Goal: Transaction & Acquisition: Purchase product/service

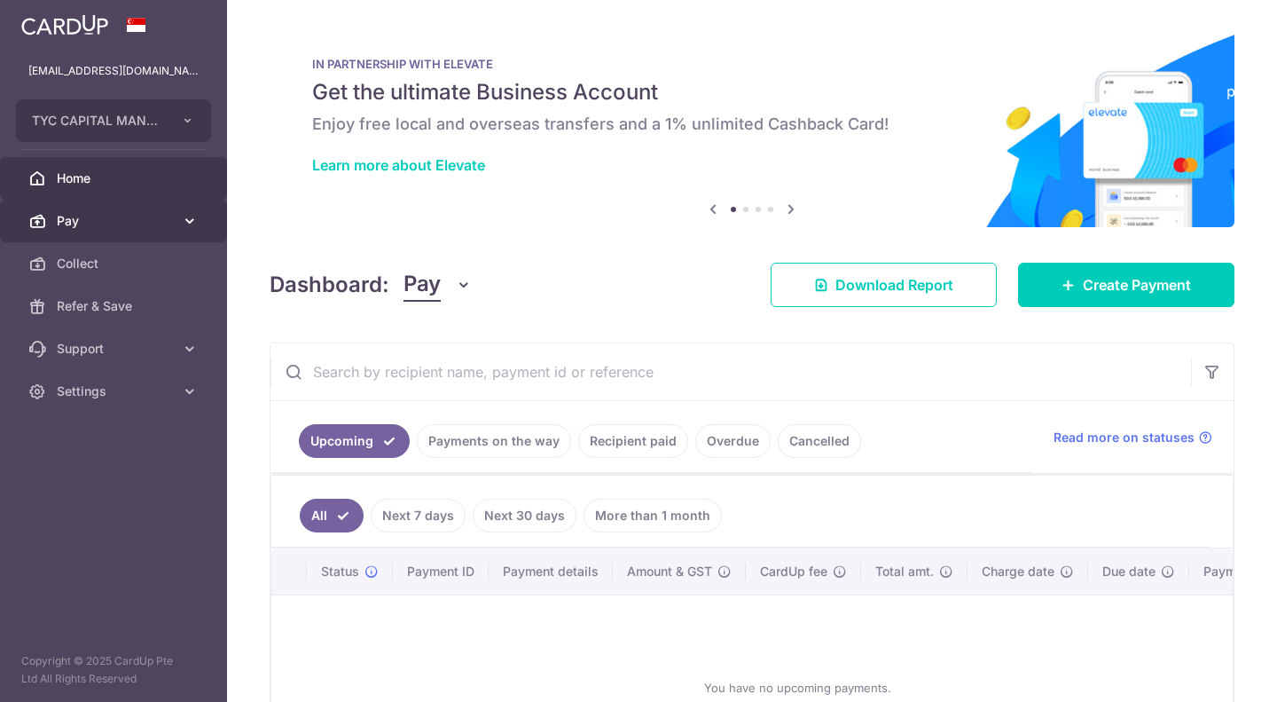
click at [158, 215] on span "Pay" at bounding box center [115, 221] width 117 height 18
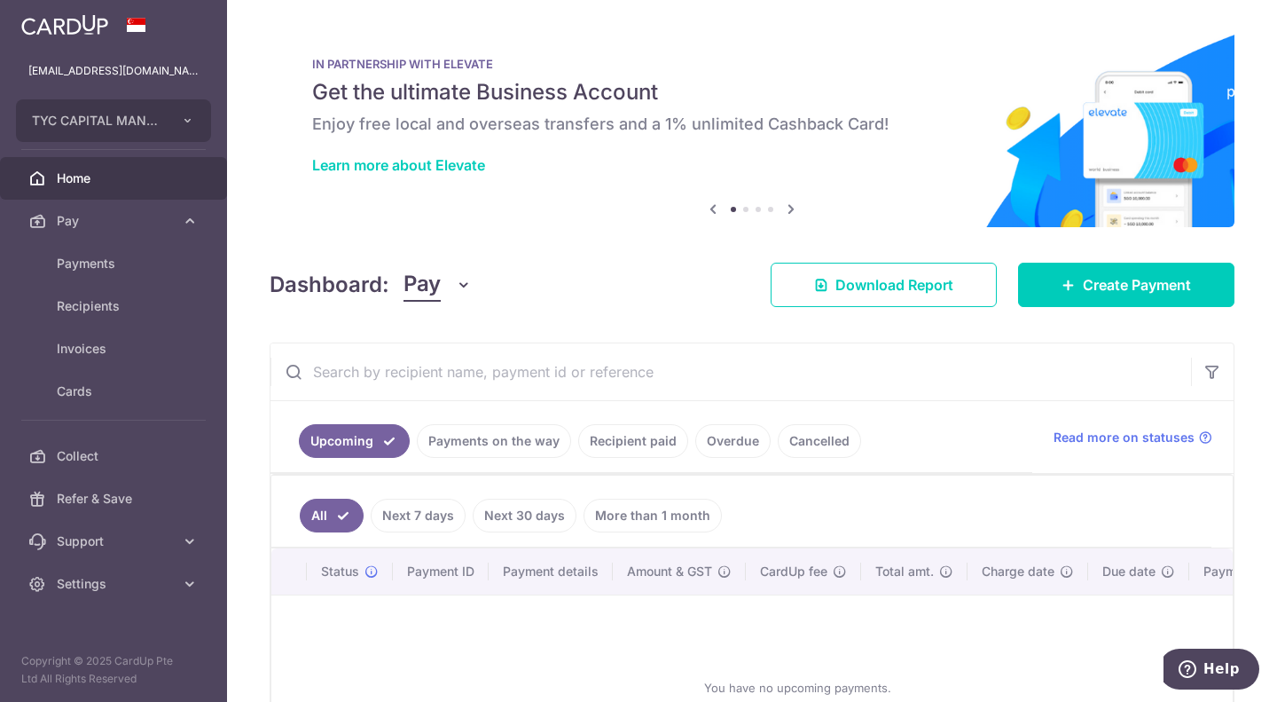
click at [662, 441] on link "Recipient paid" at bounding box center [633, 441] width 110 height 34
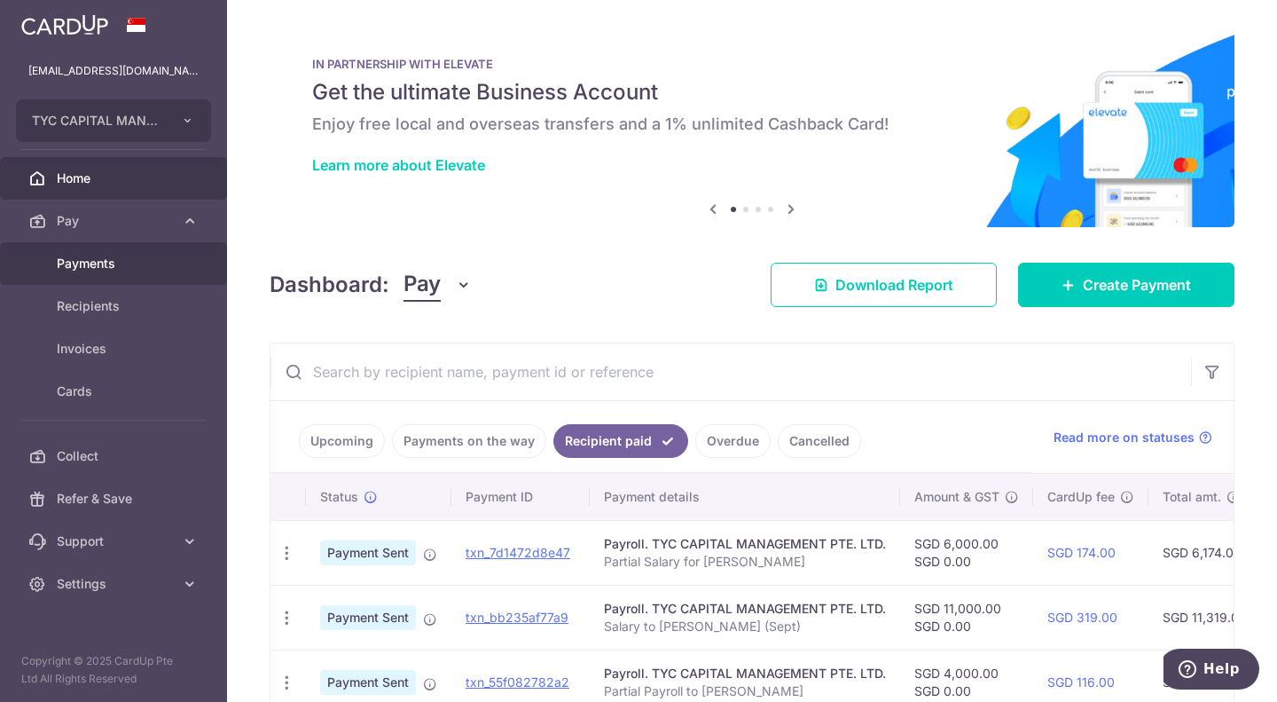
click at [130, 263] on span "Payments" at bounding box center [115, 264] width 117 height 18
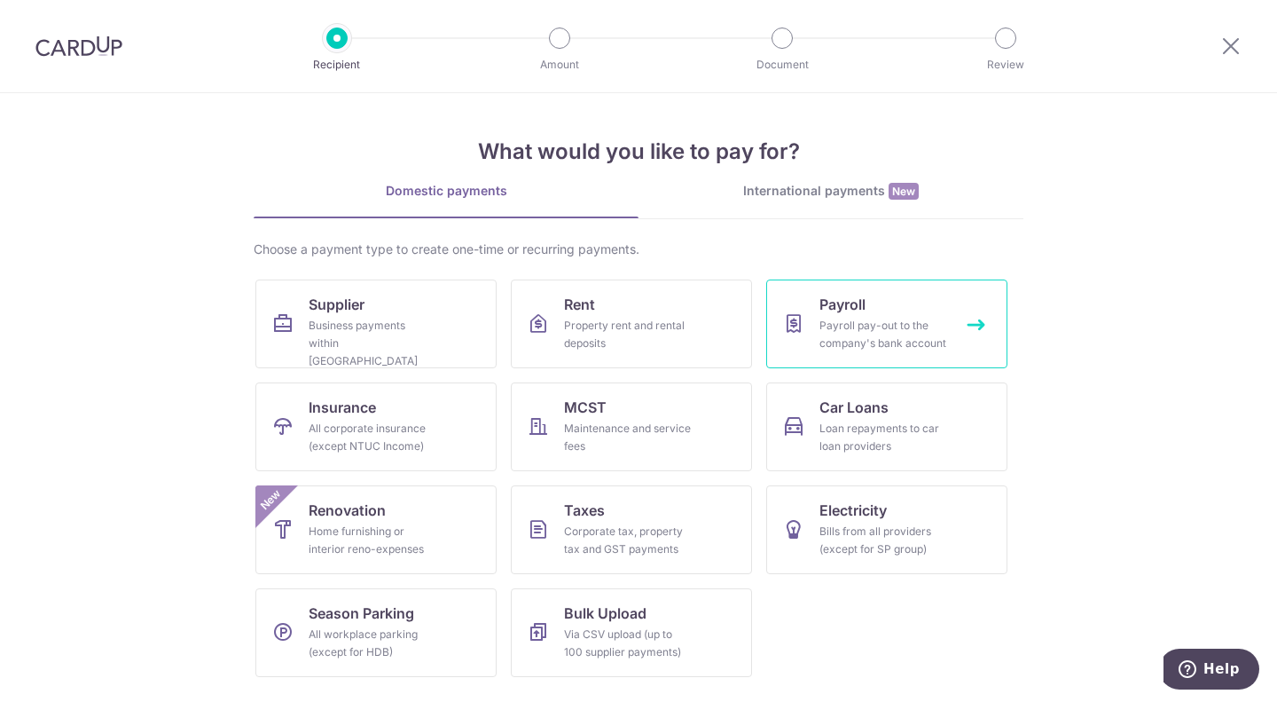
click at [880, 318] on div "Payroll pay-out to the company's bank account" at bounding box center [884, 334] width 128 height 35
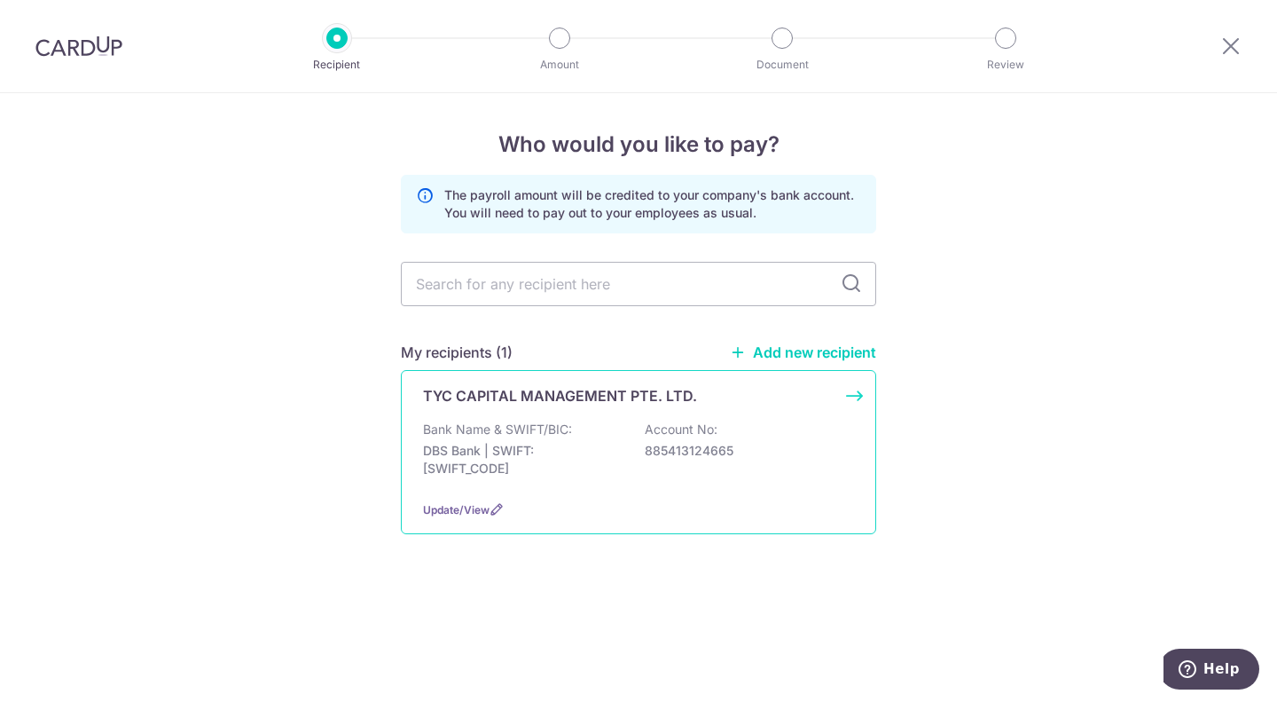
click at [541, 426] on p "Bank Name & SWIFT/BIC:" at bounding box center [497, 429] width 149 height 18
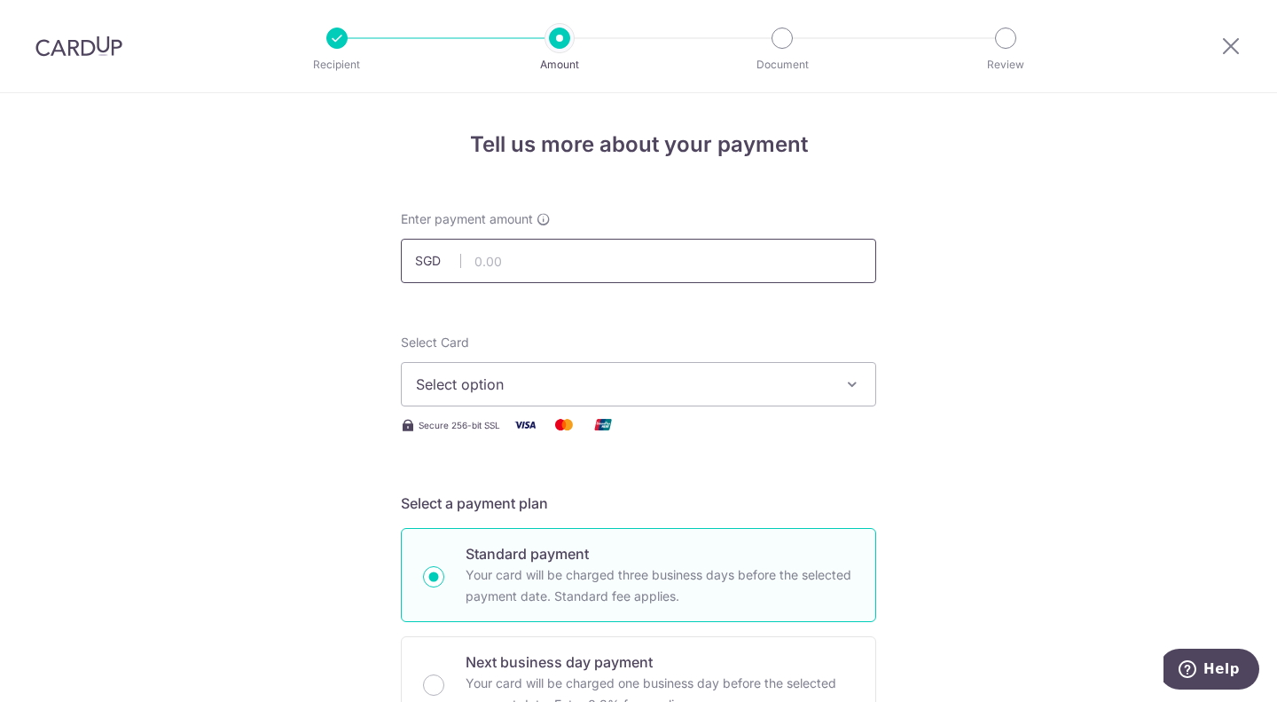
click at [598, 256] on input "text" at bounding box center [639, 261] width 476 height 44
type input "5,000.00"
click at [811, 393] on span "Select option" at bounding box center [622, 383] width 413 height 21
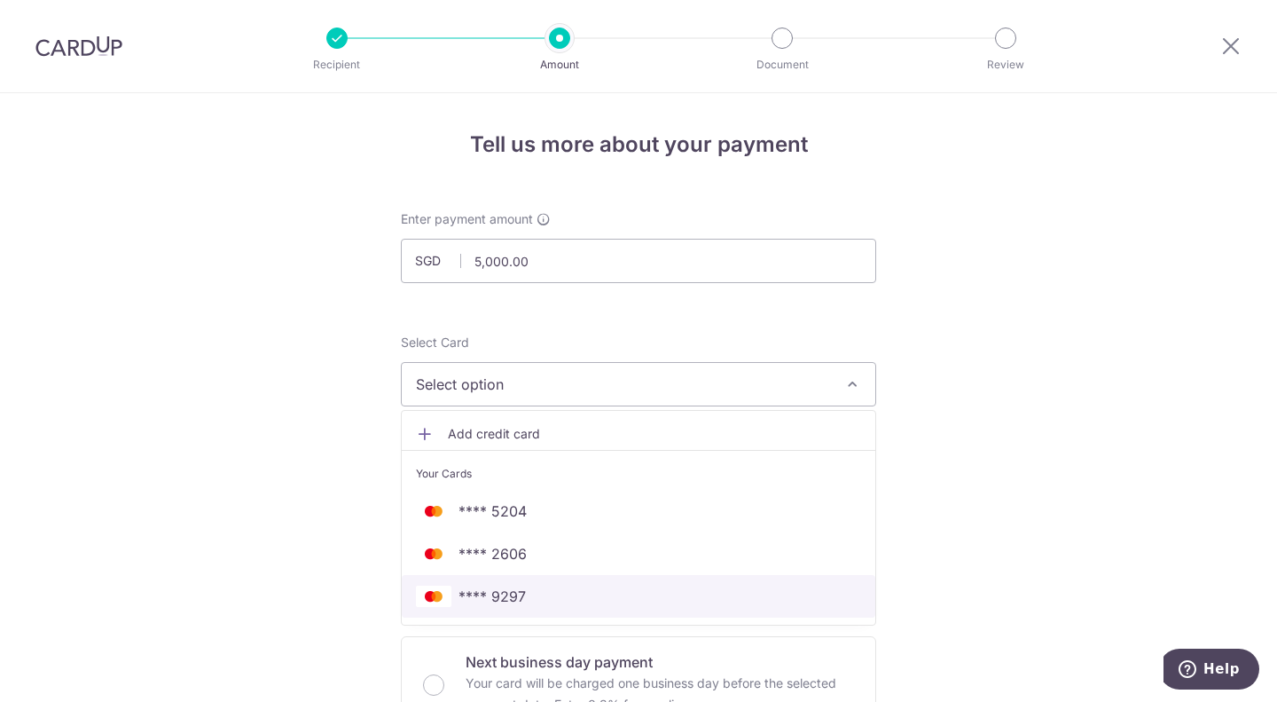
click at [562, 586] on span "**** 9297" at bounding box center [638, 596] width 445 height 21
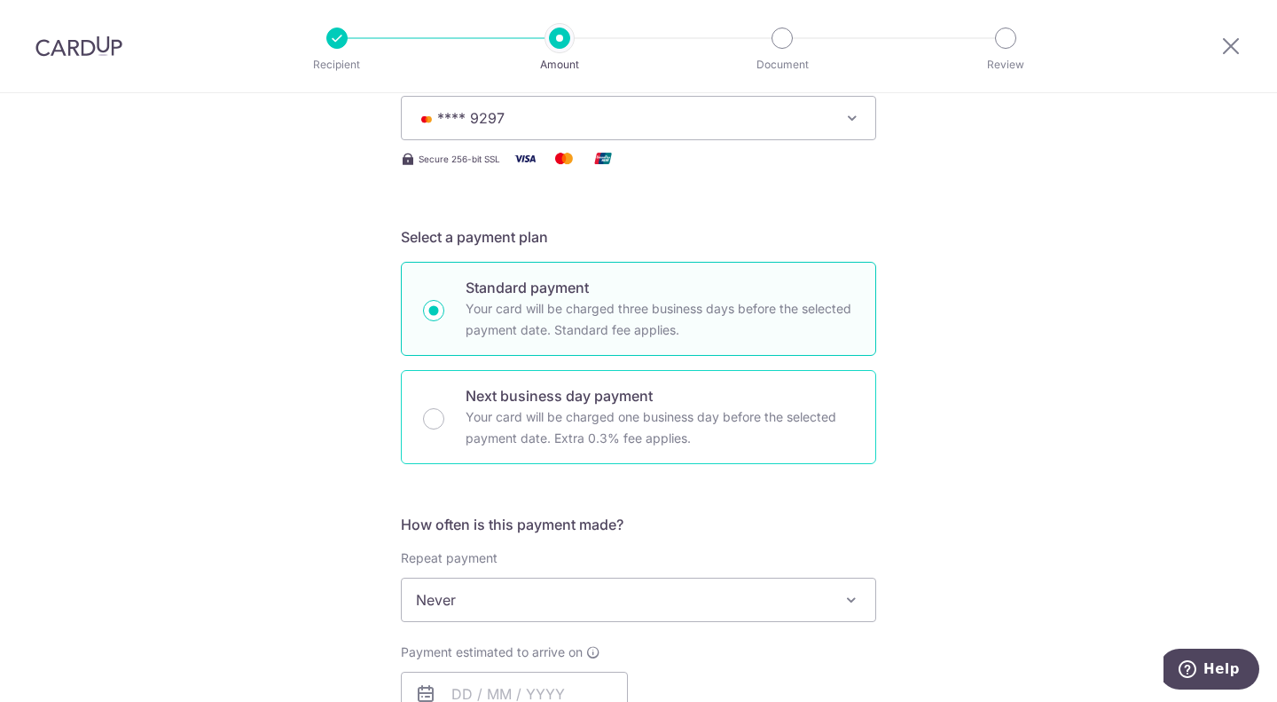
click at [487, 434] on p "Your card will be charged one business day before the selected payment date. Ex…" at bounding box center [660, 427] width 389 height 43
click at [444, 429] on input "Next business day payment Your card will be charged one business day before the…" at bounding box center [433, 418] width 21 height 21
radio input "false"
radio input "true"
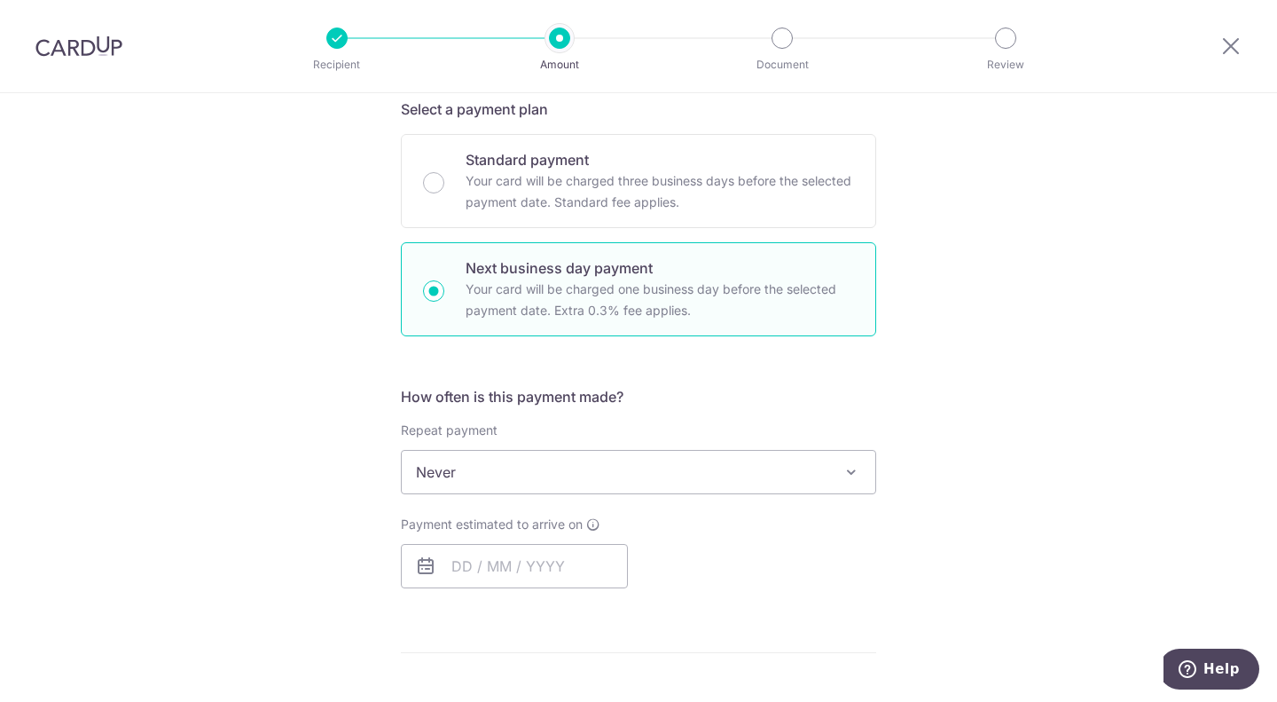
scroll to position [444, 0]
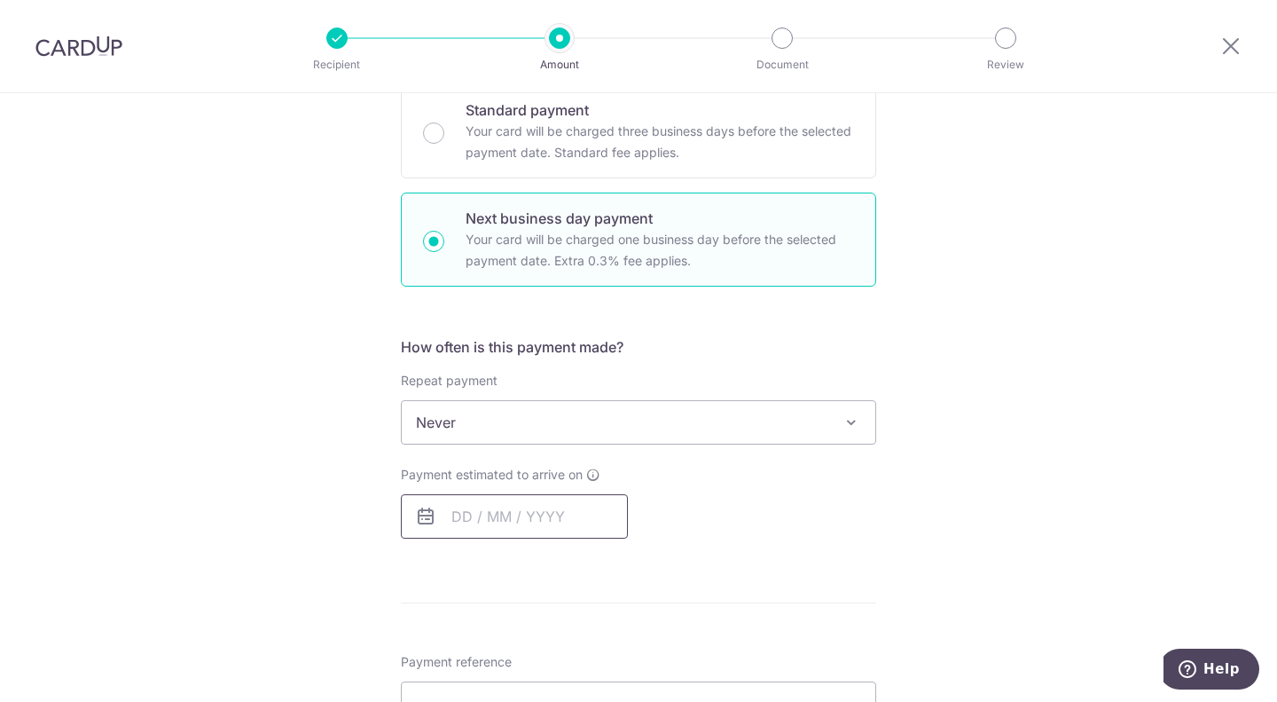
click at [527, 515] on input "text" at bounding box center [514, 516] width 227 height 44
click at [543, 680] on link "8" at bounding box center [544, 678] width 28 height 28
type input "[DATE]"
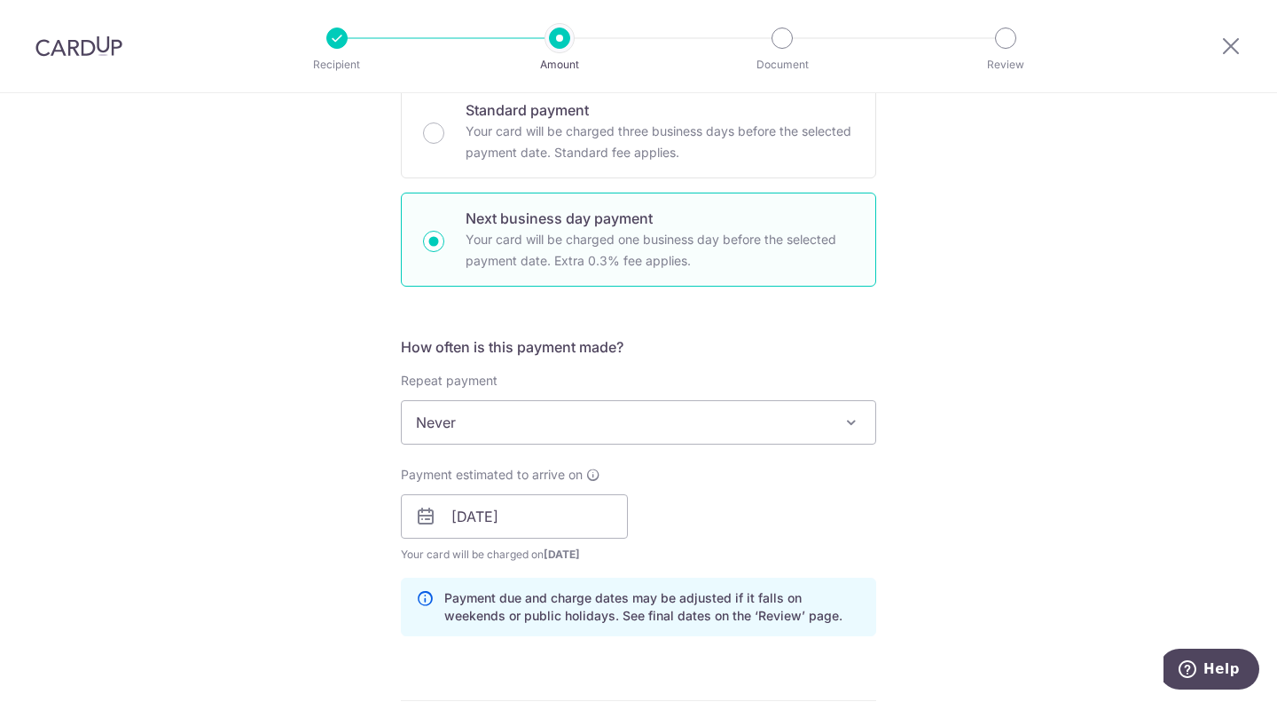
click at [1046, 476] on div "Tell us more about your payment Enter payment amount SGD 5,000.00 5000.00 Selec…" at bounding box center [638, 582] width 1277 height 1865
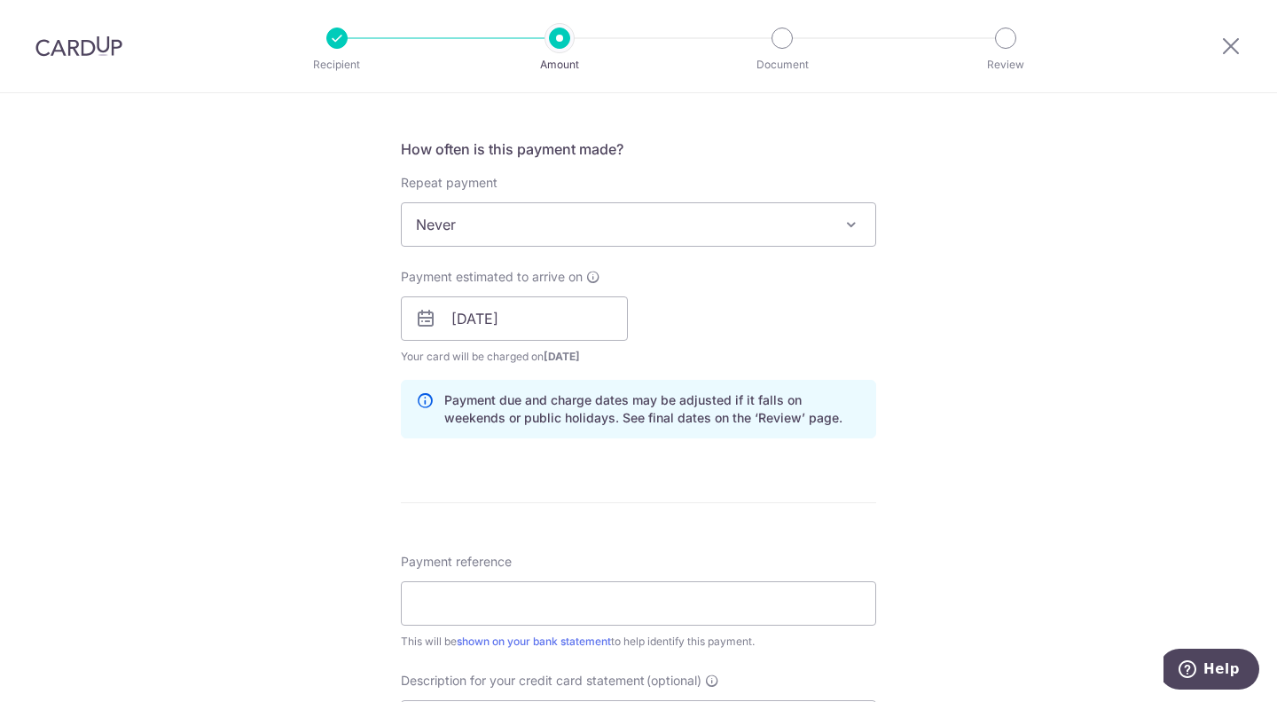
scroll to position [798, 0]
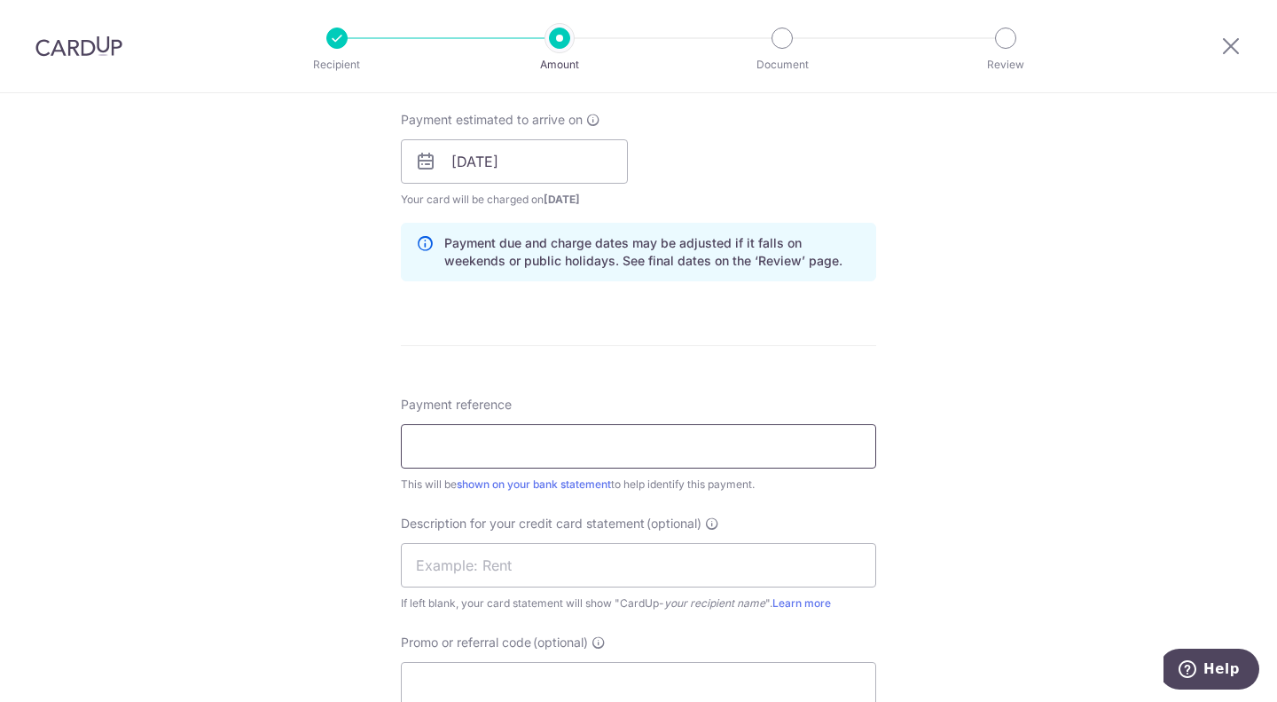
click at [625, 451] on input "Payment reference" at bounding box center [639, 446] width 476 height 44
click at [630, 445] on input "Remaining Salary for Tan Yoke chang" at bounding box center [639, 446] width 476 height 44
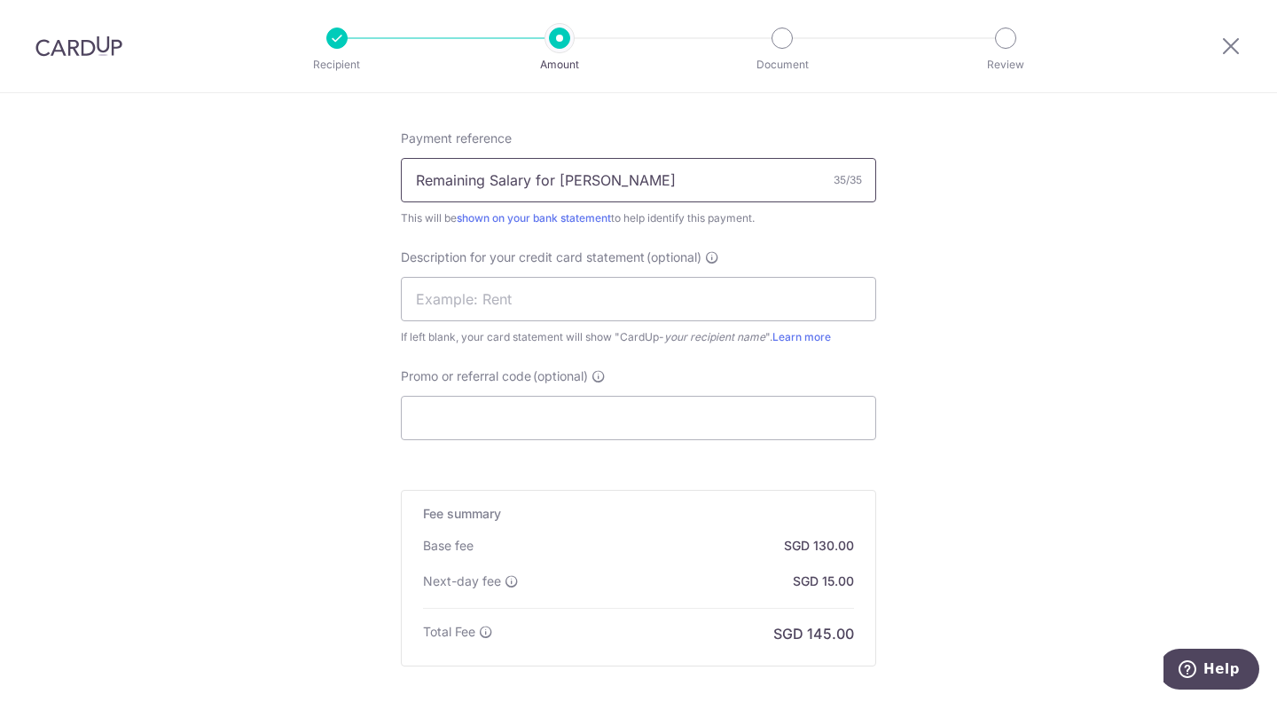
scroll to position [1256, 0]
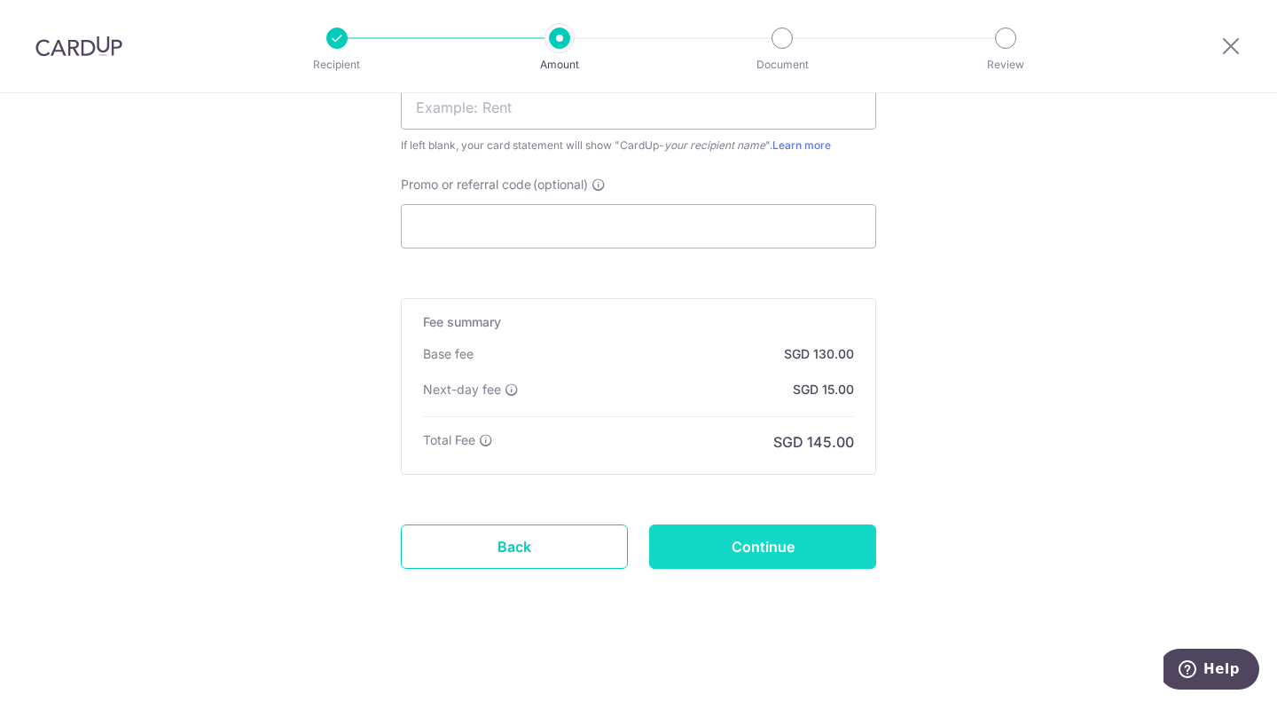
type input "Remaining Salary for [PERSON_NAME]"
click at [716, 550] on input "Continue" at bounding box center [762, 546] width 227 height 44
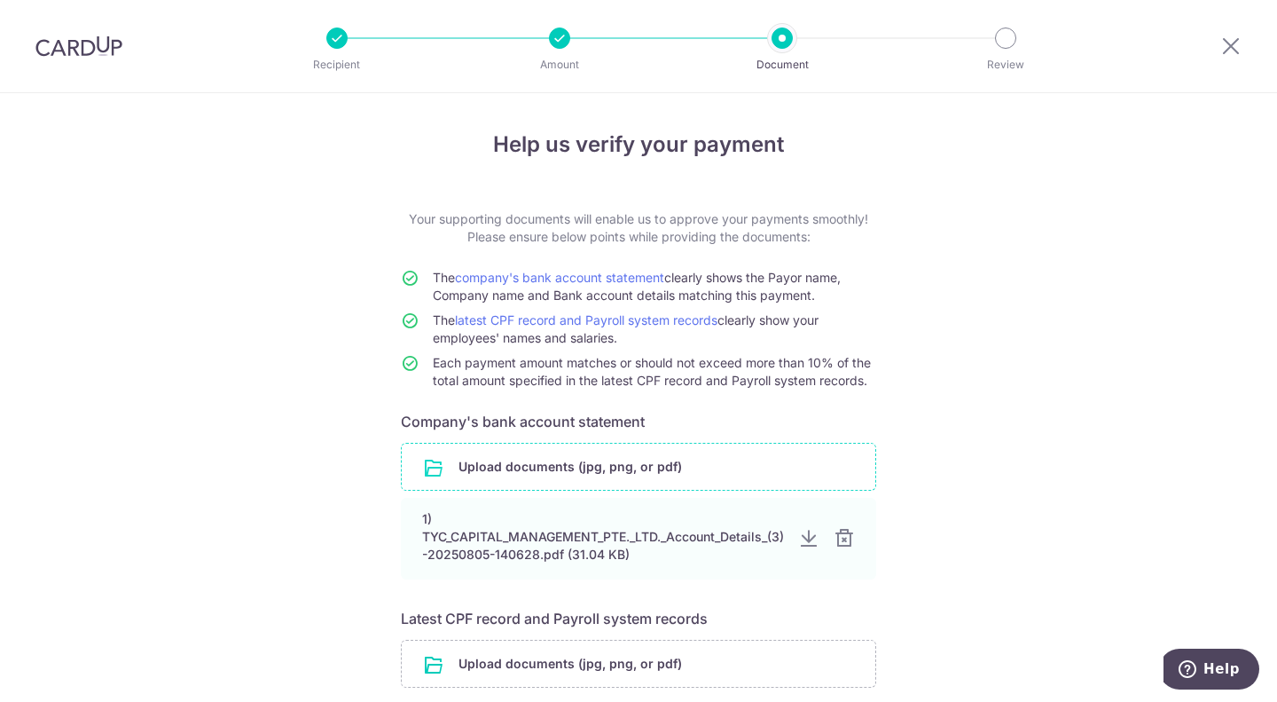
scroll to position [142, 0]
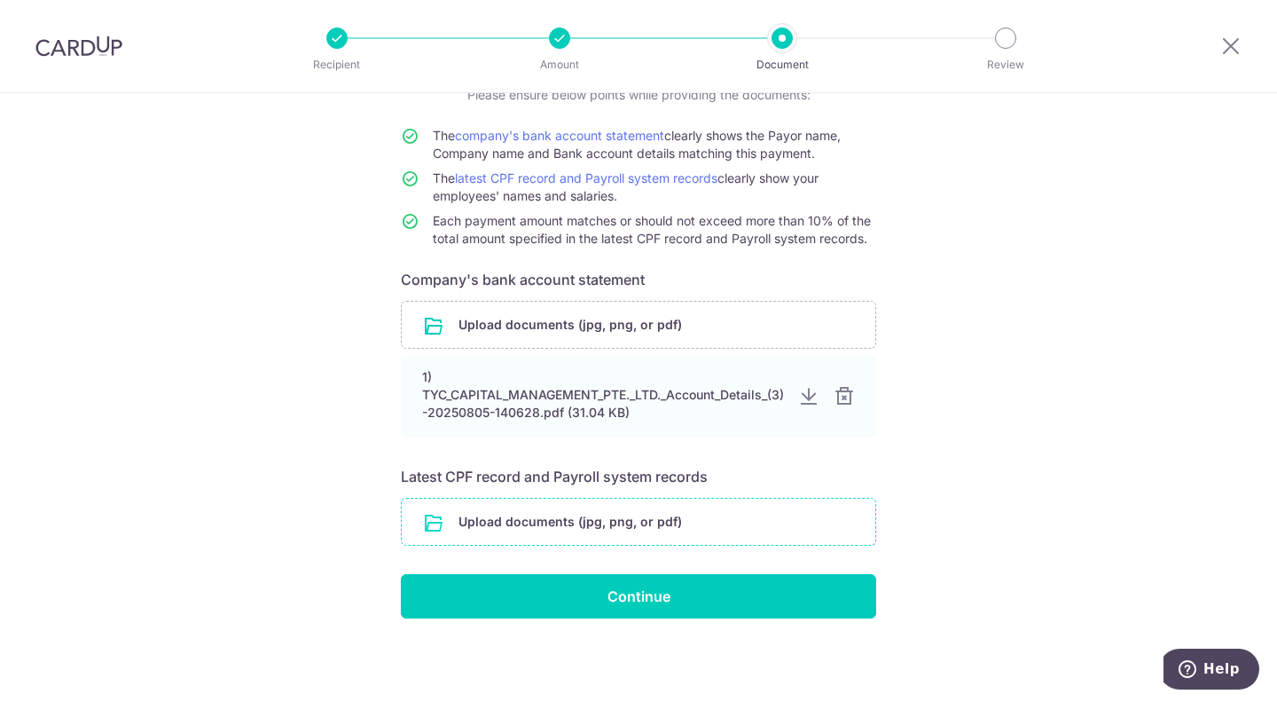
click at [663, 516] on input "file" at bounding box center [639, 522] width 474 height 46
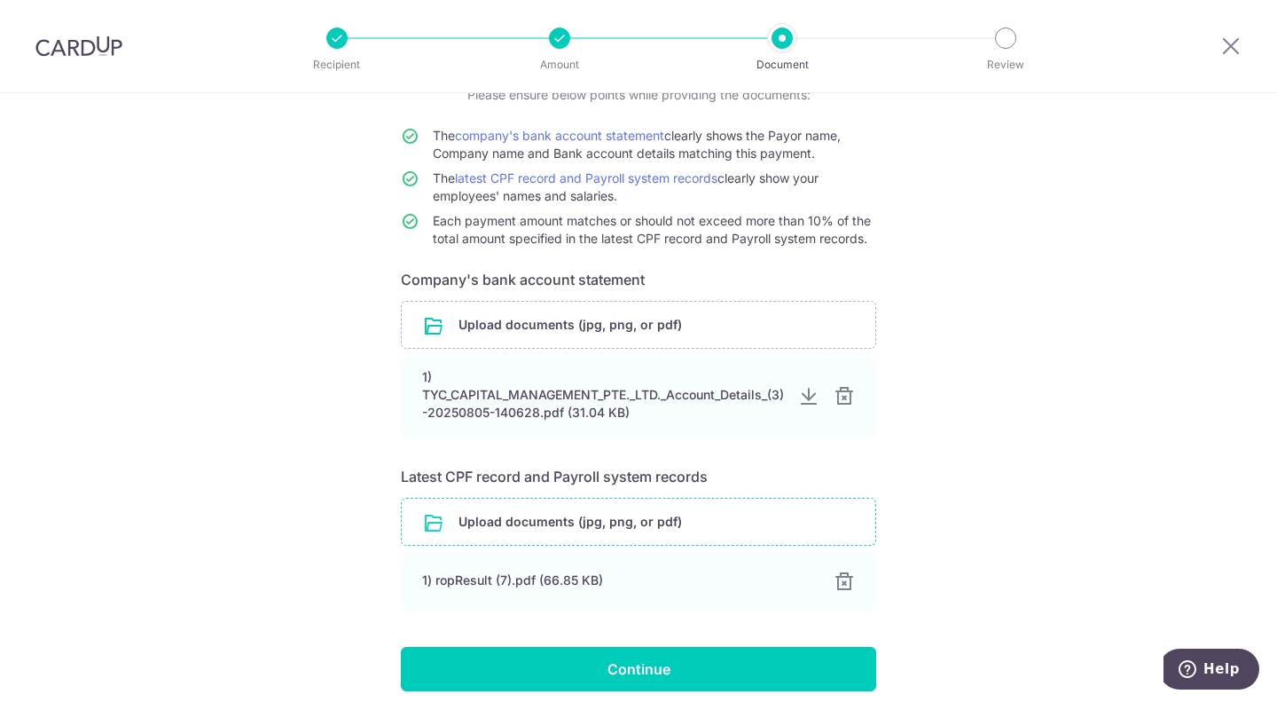
click at [648, 538] on input "file" at bounding box center [639, 522] width 474 height 46
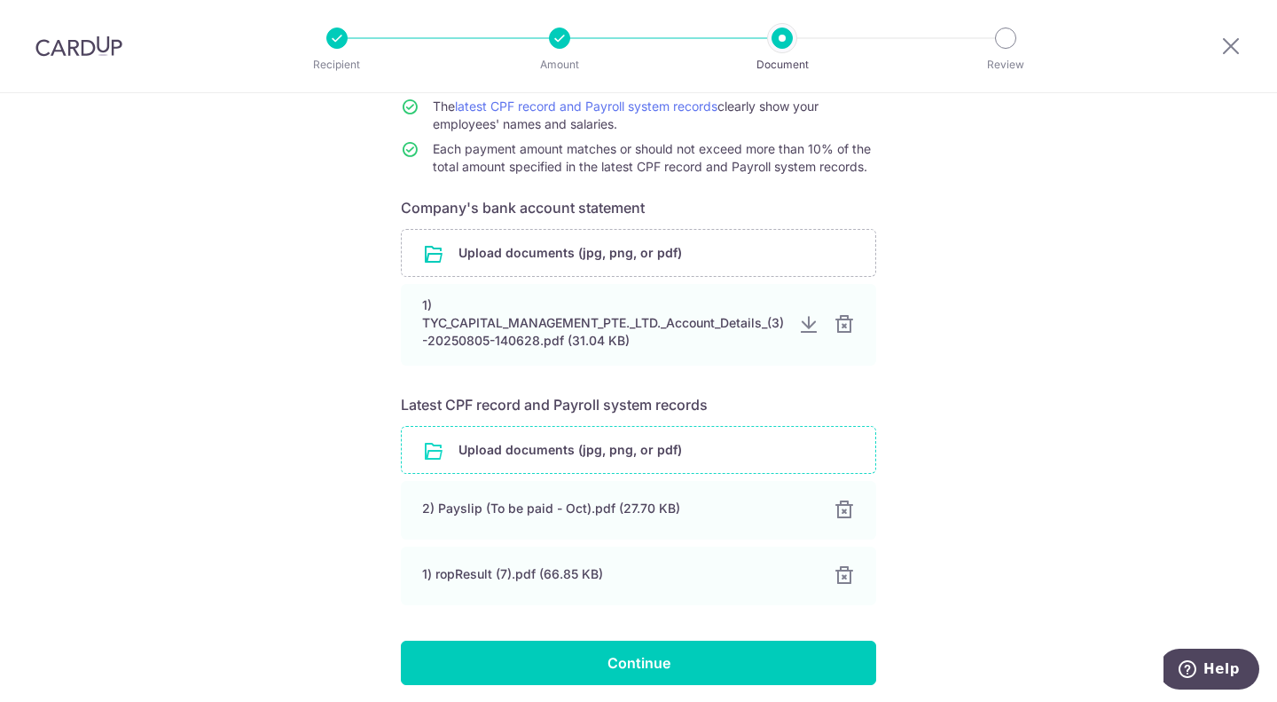
scroll to position [280, 0]
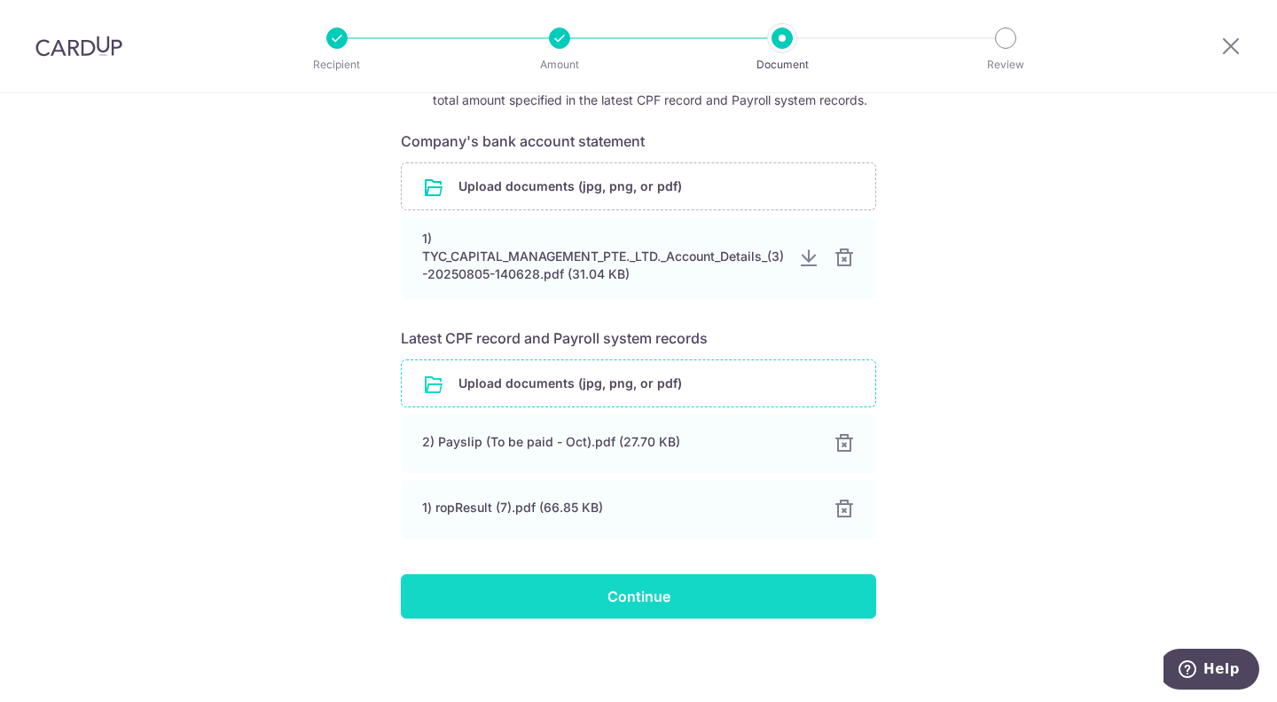
click at [678, 603] on input "Continue" at bounding box center [639, 596] width 476 height 44
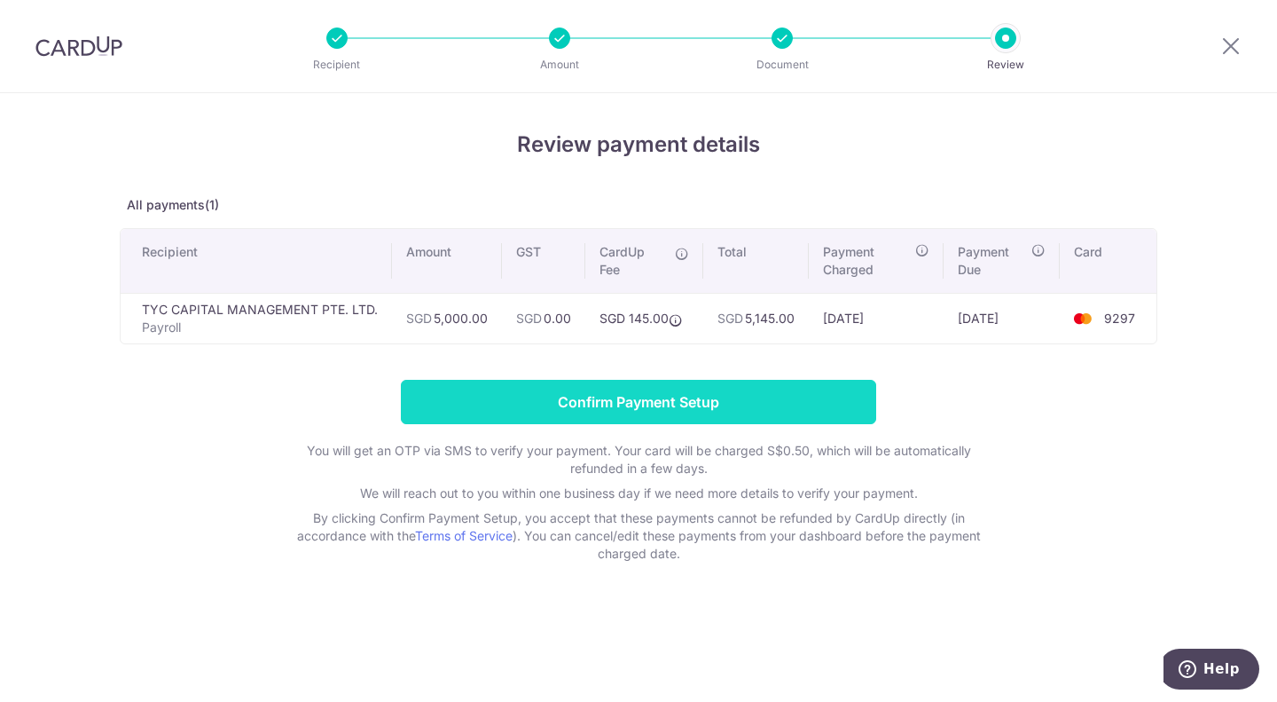
click at [732, 404] on input "Confirm Payment Setup" at bounding box center [639, 402] width 476 height 44
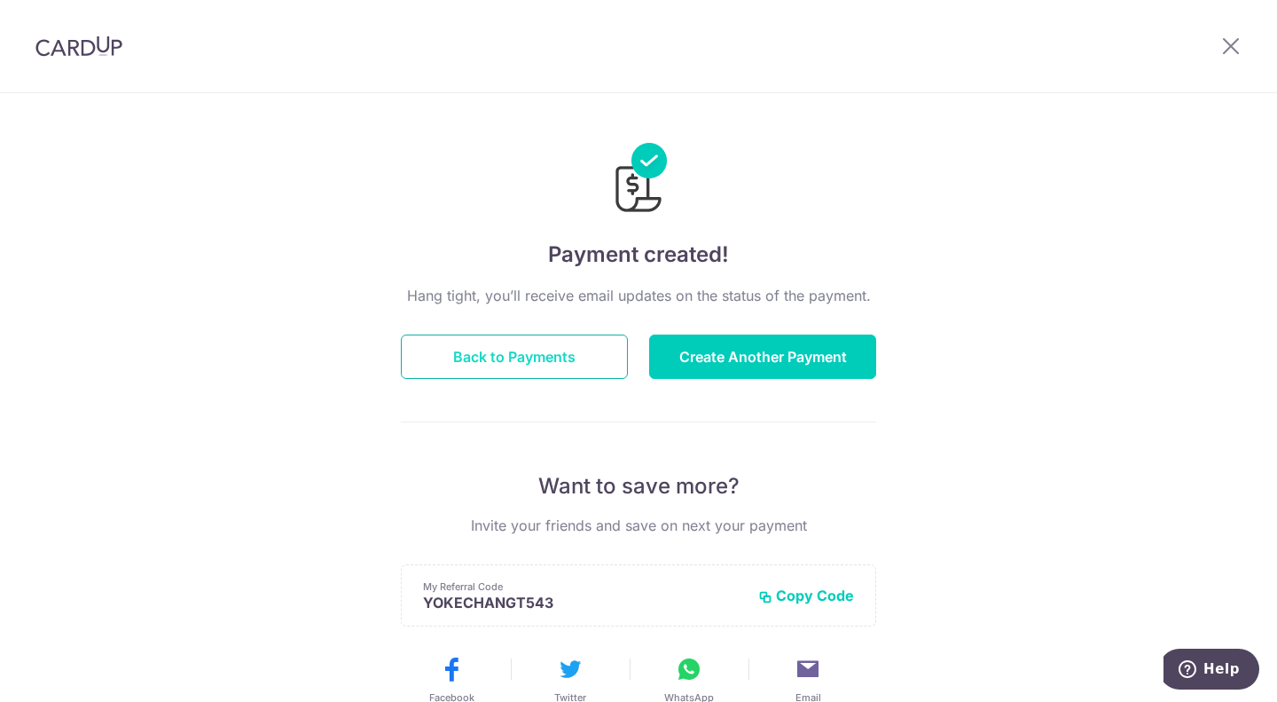
click at [492, 349] on button "Back to Payments" at bounding box center [514, 356] width 227 height 44
